Goal: Check status

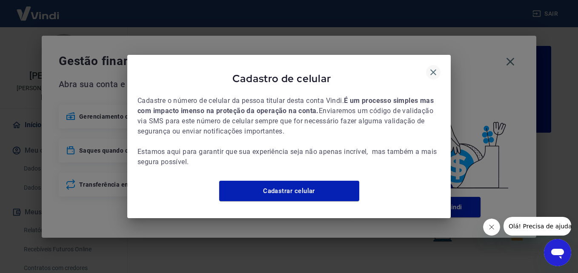
click at [432, 69] on icon "button" at bounding box center [434, 72] width 6 height 6
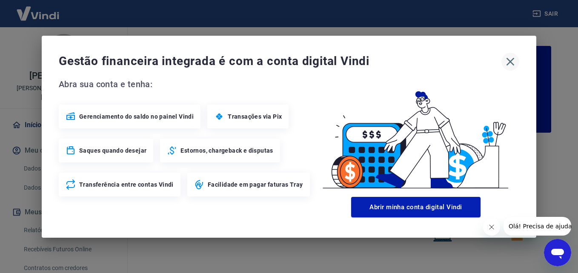
click at [510, 60] on icon "button" at bounding box center [511, 62] width 14 height 14
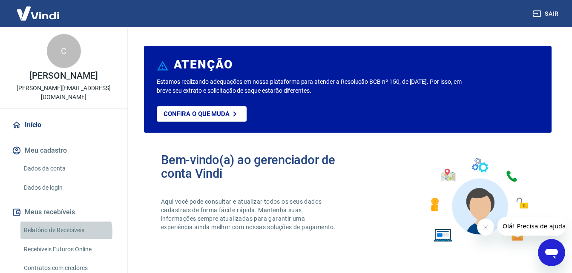
click at [65, 233] on link "Relatório de Recebíveis" at bounding box center [68, 230] width 97 height 17
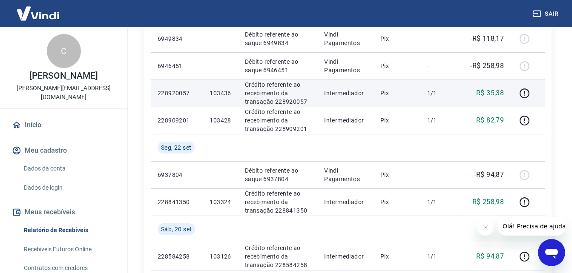
scroll to position [341, 0]
click at [533, 92] on div at bounding box center [527, 93] width 20 height 14
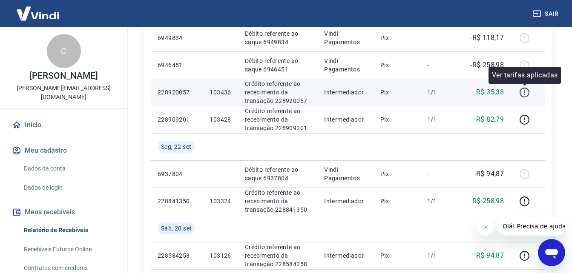
click at [528, 93] on icon "button" at bounding box center [524, 92] width 11 height 11
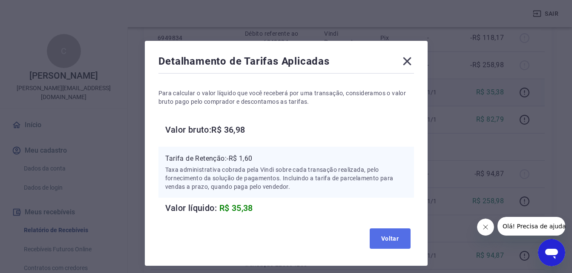
click at [387, 245] on button "Voltar" at bounding box center [390, 239] width 41 height 20
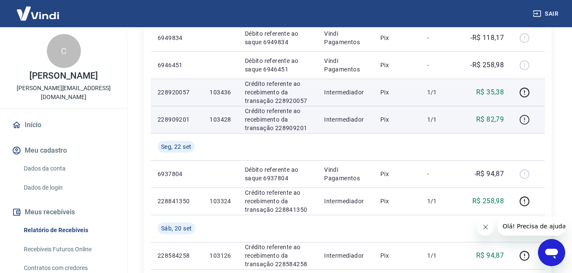
click at [526, 119] on icon "button" at bounding box center [524, 120] width 11 height 11
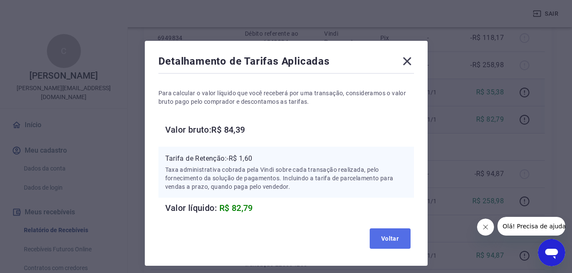
click at [393, 241] on button "Voltar" at bounding box center [390, 239] width 41 height 20
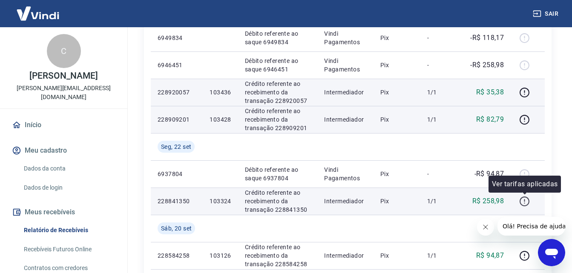
click at [527, 200] on icon "button" at bounding box center [524, 201] width 11 height 11
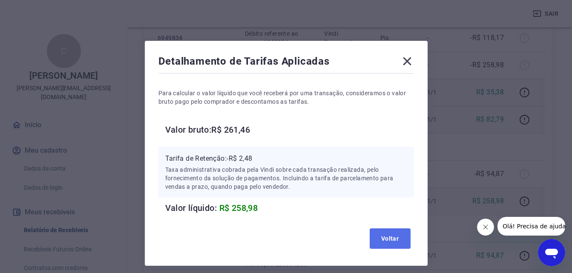
click at [388, 241] on button "Voltar" at bounding box center [390, 239] width 41 height 20
